Goal: Information Seeking & Learning: Learn about a topic

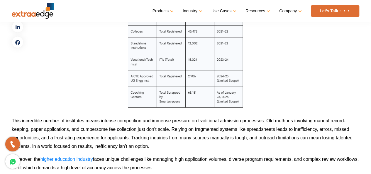
scroll to position [621, 0]
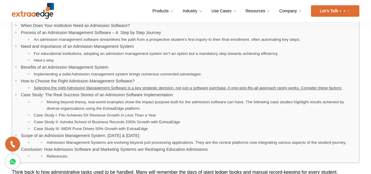
drag, startPoint x: 0, startPoint y: 0, endPoint x: 100, endPoint y: 89, distance: 133.5
click at [100, 89] on link "Selecting the right Admission Management Software is a key strategic decision, …" at bounding box center [188, 88] width 308 height 6
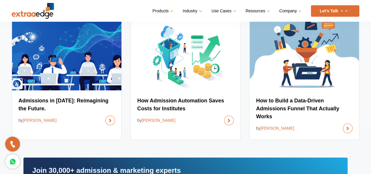
scroll to position [4334, 0]
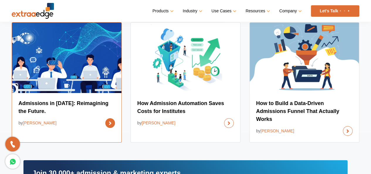
click at [107, 128] on link at bounding box center [110, 123] width 10 height 10
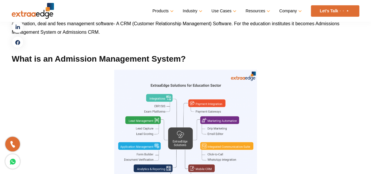
scroll to position [800, 0]
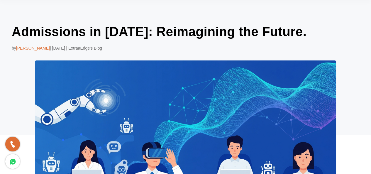
scroll to position [26, 0]
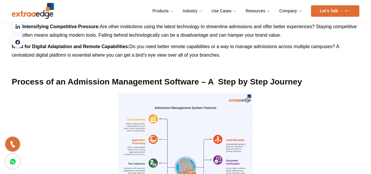
scroll to position [1442, 0]
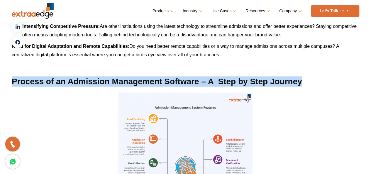
drag, startPoint x: 12, startPoint y: 80, endPoint x: 317, endPoint y: 78, distance: 304.9
click at [317, 78] on h2 "Process of an Admission Management Software – A Step by Step Journey" at bounding box center [185, 81] width 347 height 10
click at [107, 80] on h2 "Process of an Admission Management Software – A Step by Step Journey" at bounding box center [185, 81] width 347 height 10
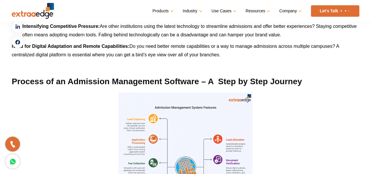
click at [107, 80] on h2 "Process of an Admission Management Software – A Step by Step Journey" at bounding box center [185, 81] width 347 height 10
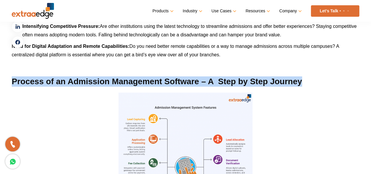
drag, startPoint x: 12, startPoint y: 80, endPoint x: 317, endPoint y: 83, distance: 304.9
click at [317, 83] on h2 "Process of an Admission Management Software – A Step by Step Journey" at bounding box center [185, 81] width 347 height 10
copy h2 "Process of an Admission Management Software – A Step by Step Journey"
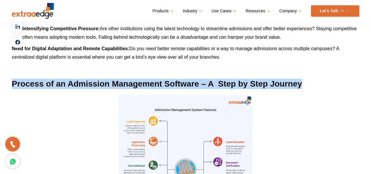
scroll to position [1439, 0]
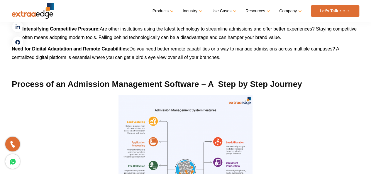
click at [111, 141] on p at bounding box center [185, 153] width 347 height 117
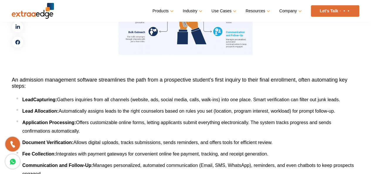
scroll to position [1592, 0]
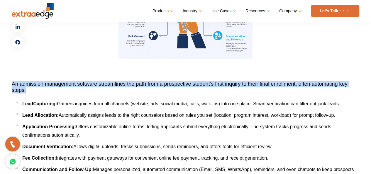
drag, startPoint x: 12, startPoint y: 84, endPoint x: 28, endPoint y: 91, distance: 17.1
click at [28, 91] on h3 "An admission management software streamlines the path from a prospective studen…" at bounding box center [185, 87] width 347 height 13
copy span "An admission management software streamlines the path from a prospective studen…"
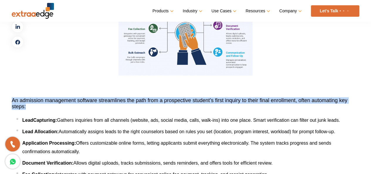
scroll to position [1576, 0]
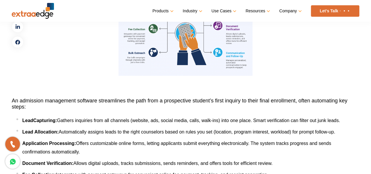
click at [196, 88] on p at bounding box center [185, 88] width 347 height 9
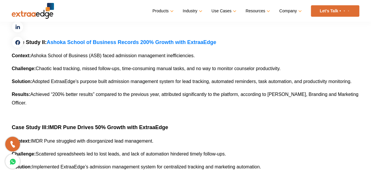
scroll to position [2972, 0]
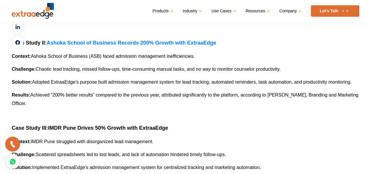
click at [171, 35] on p at bounding box center [185, 31] width 347 height 9
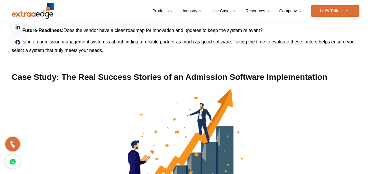
scroll to position [2688, 0]
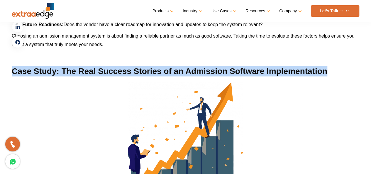
drag, startPoint x: 12, startPoint y: 78, endPoint x: 345, endPoint y: 78, distance: 332.7
click at [345, 76] on h2 "Case Study: The Real Success Stories of an Admission Software Implementation" at bounding box center [185, 71] width 347 height 10
copy h2 "Case Study: The Real Success Stories of an Admission Software Implementation"
click at [345, 76] on h2 "Case Study: The Real Success Stories of an Admission Software Implementation" at bounding box center [185, 71] width 347 height 10
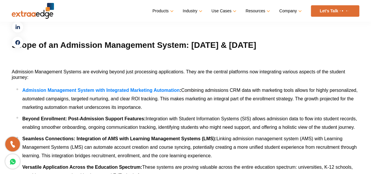
scroll to position [3459, 0]
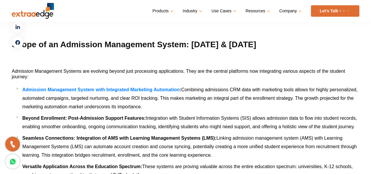
click at [61, 120] on b "Beyond Enrollment: Post-Admission Support Features:" at bounding box center [83, 118] width 123 height 5
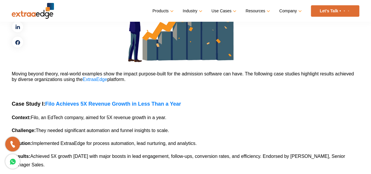
scroll to position [2826, 0]
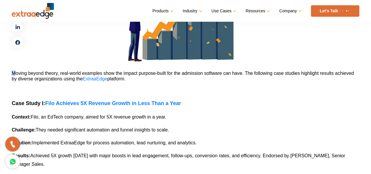
drag, startPoint x: 11, startPoint y: 81, endPoint x: 15, endPoint y: 80, distance: 3.3
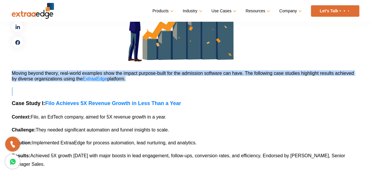
drag, startPoint x: 11, startPoint y: 75, endPoint x: 144, endPoint y: 92, distance: 134.2
copy div "Moving beyond theory, real-world examples show the impact purpose-built for the…"
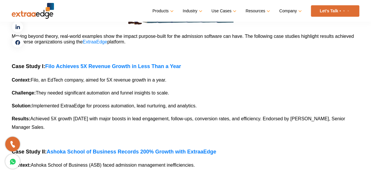
scroll to position [2862, 0]
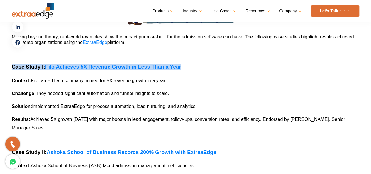
drag, startPoint x: 12, startPoint y: 74, endPoint x: 191, endPoint y: 74, distance: 178.5
click at [191, 70] on h3 "Case Study I: Filo Achieves 5X Revenue Growth in Less Than a Year" at bounding box center [185, 67] width 347 height 6
copy h3 "Case Study I: Filo Achieves 5X Revenue Growth in Less Than a Year"
click at [191, 70] on h3 "Case Study I: Filo Achieves 5X Revenue Growth in Less Than a Year" at bounding box center [185, 67] width 347 height 6
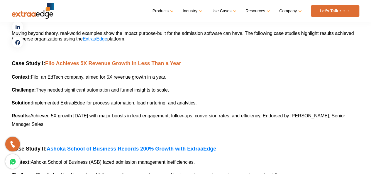
scroll to position [2865, 0]
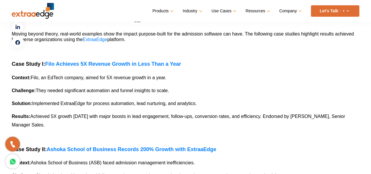
drag, startPoint x: 12, startPoint y: 85, endPoint x: 191, endPoint y: 70, distance: 179.7
click at [191, 67] on h3 "Case Study I: Filo Achieves 5X Revenue Growth in Less Than a Year" at bounding box center [185, 64] width 347 height 6
drag, startPoint x: 12, startPoint y: 85, endPoint x: 172, endPoint y: 84, distance: 160.1
click at [172, 82] on p "Context: Filo, an EdTech company, aimed for 5X revenue growth in a year." at bounding box center [185, 77] width 347 height 9
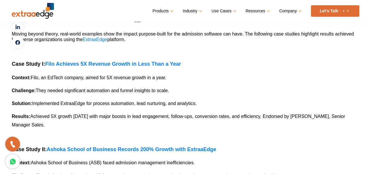
copy p "Context: Filo, an EdTech company, aimed for 5X revenue growth in a year."
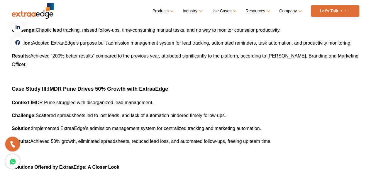
scroll to position [3045, 0]
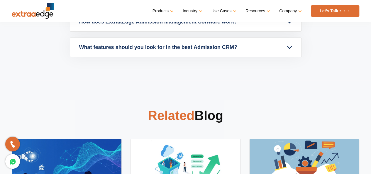
scroll to position [4218, 0]
drag, startPoint x: 144, startPoint y: 129, endPoint x: 231, endPoint y: 128, distance: 87.7
click at [231, 124] on h3 "Related Blog" at bounding box center [185, 115] width 347 height 17
copy h3 "Related Blog"
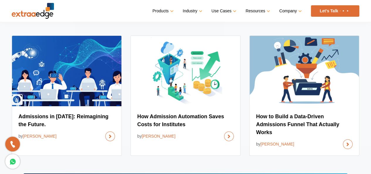
scroll to position [4322, 0]
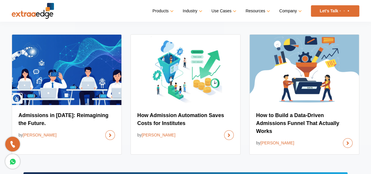
click at [298, 43] on div "Related Blog Admissions in 2025: Reimagining the Future. by Abhishek Ballabh Ho…" at bounding box center [185, 109] width 371 height 213
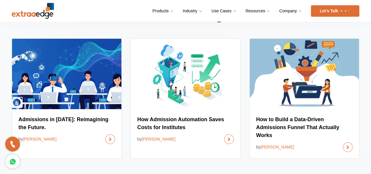
scroll to position [4312, 0]
